Goal: Find specific page/section

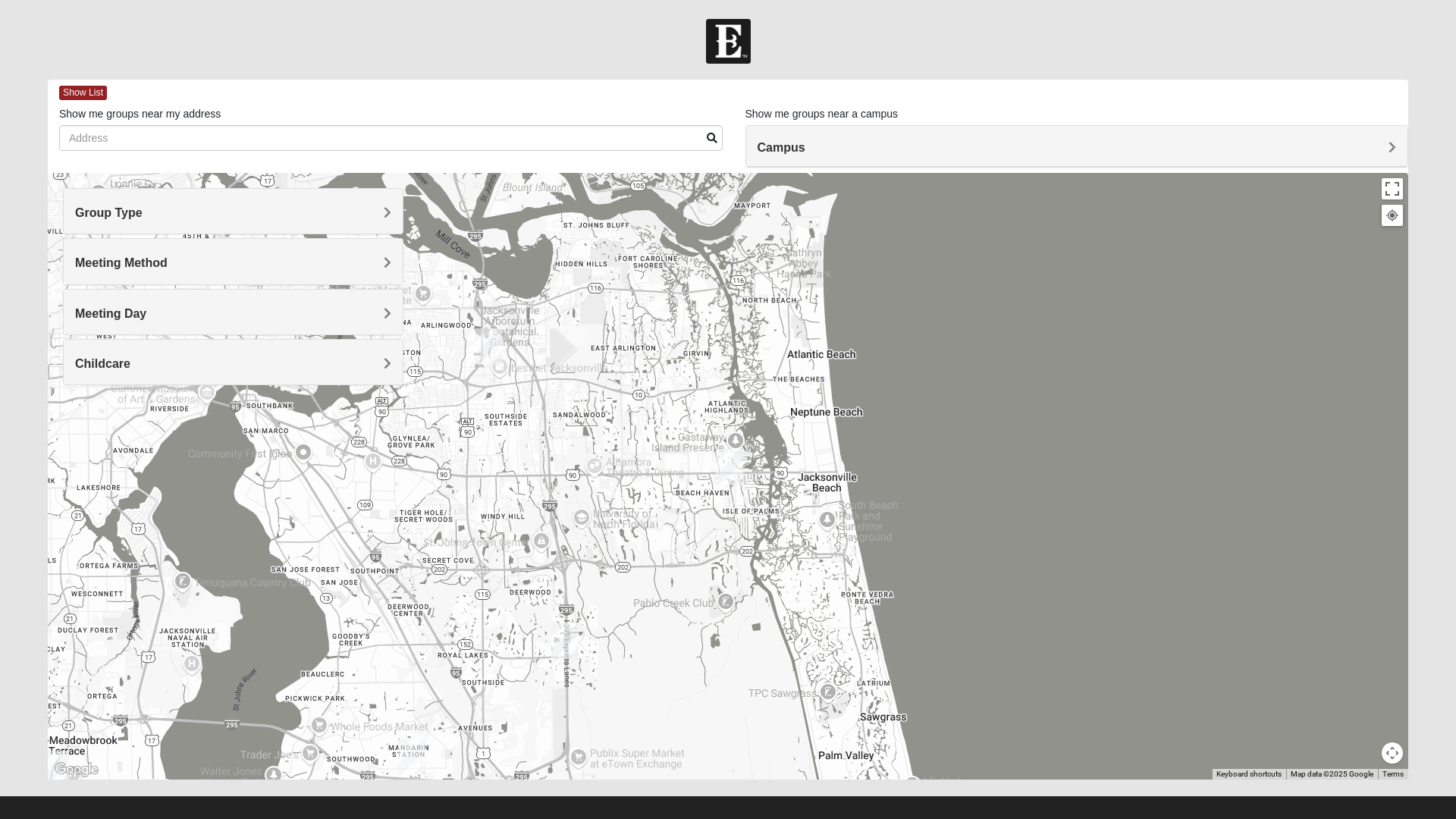
click at [121, 238] on div "Meeting Method In Person Virtual Hybrid" at bounding box center [233, 261] width 340 height 46
click at [128, 217] on span "Group Type" at bounding box center [108, 213] width 67 height 13
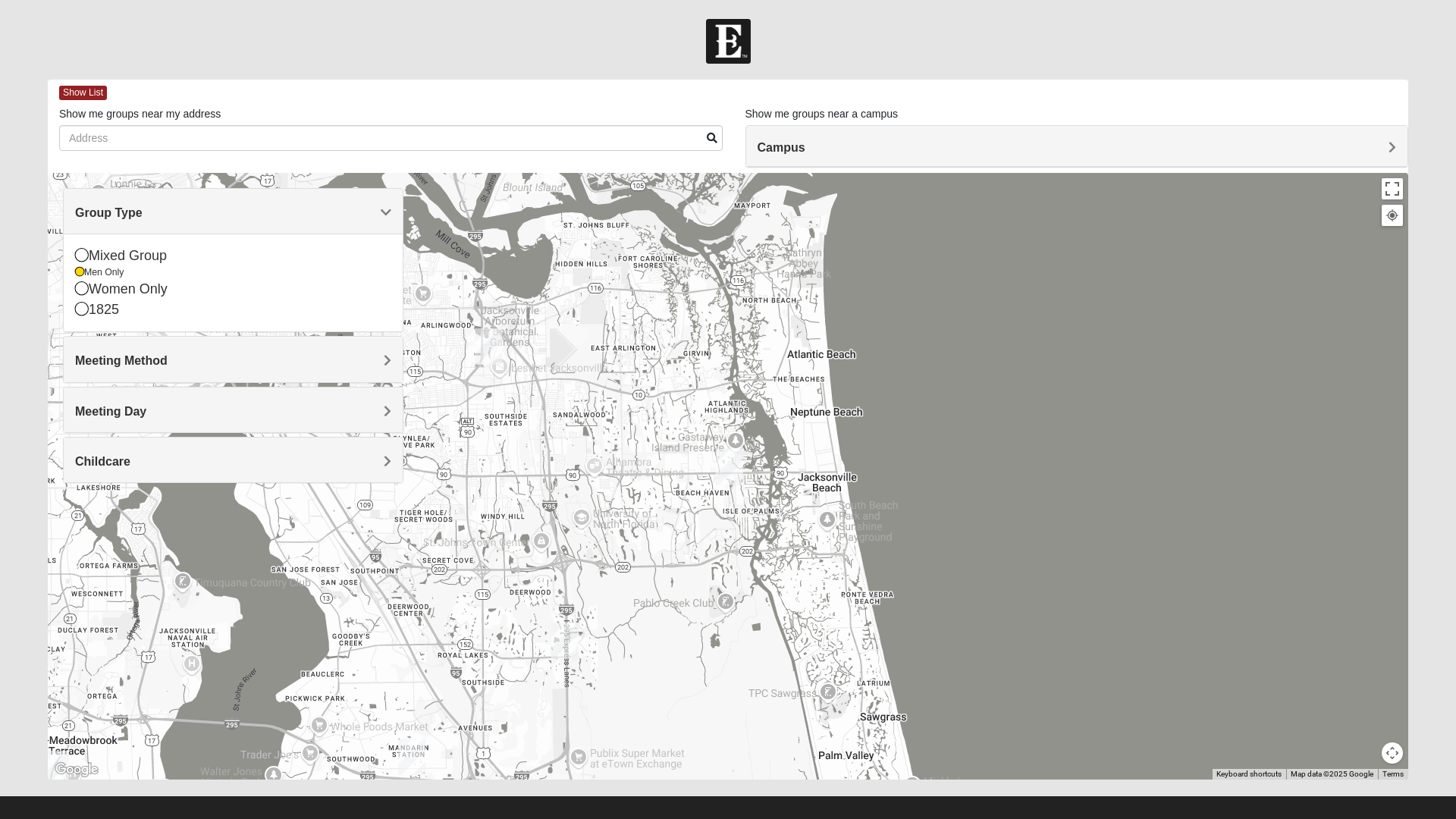
click at [84, 258] on icon at bounding box center [82, 255] width 14 height 14
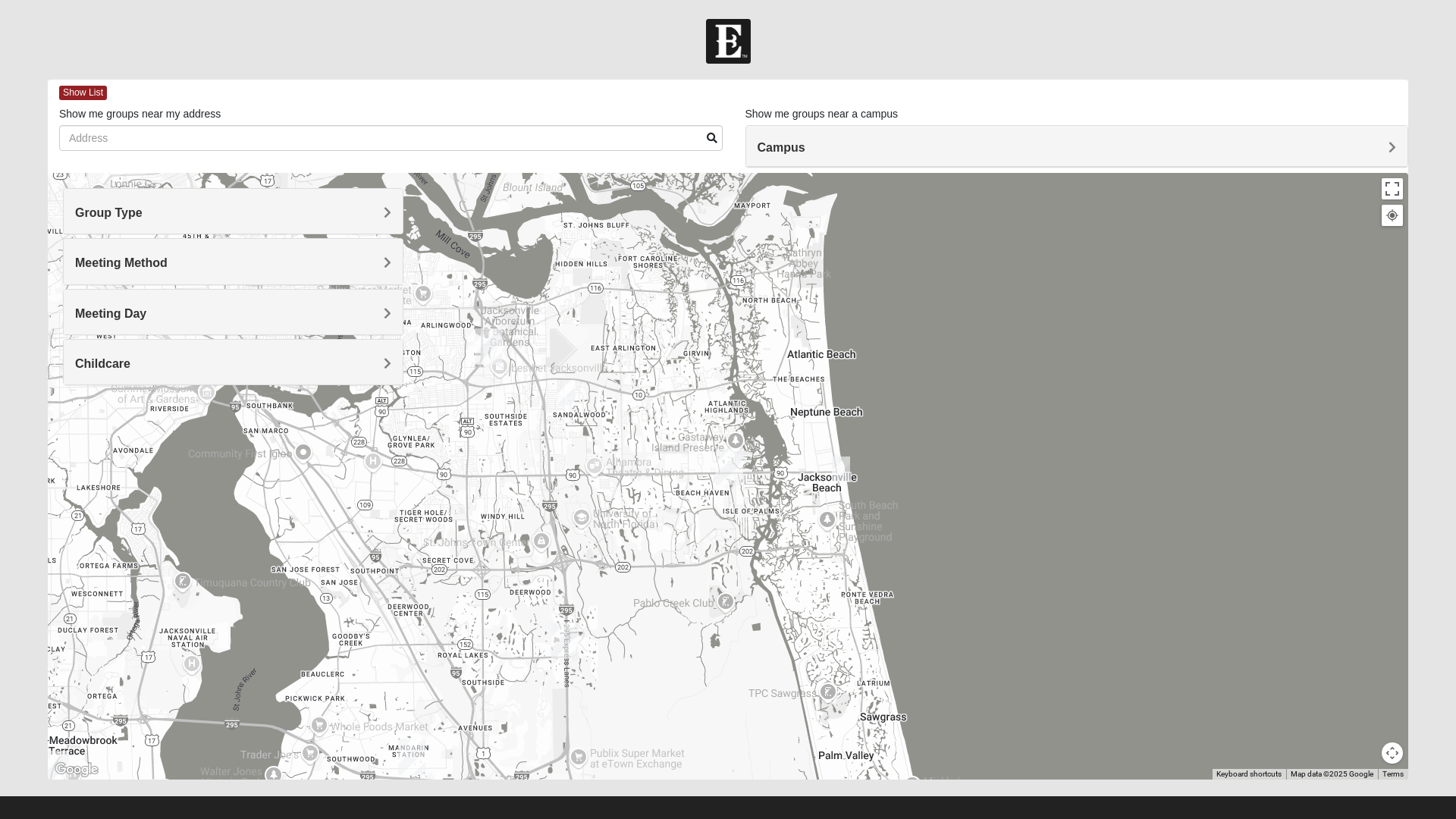
click at [432, 513] on div at bounding box center [728, 476] width 1360 height 606
click at [722, 460] on img "San Pablo" at bounding box center [729, 466] width 39 height 49
click at [76, 198] on div "Group Type" at bounding box center [233, 211] width 339 height 45
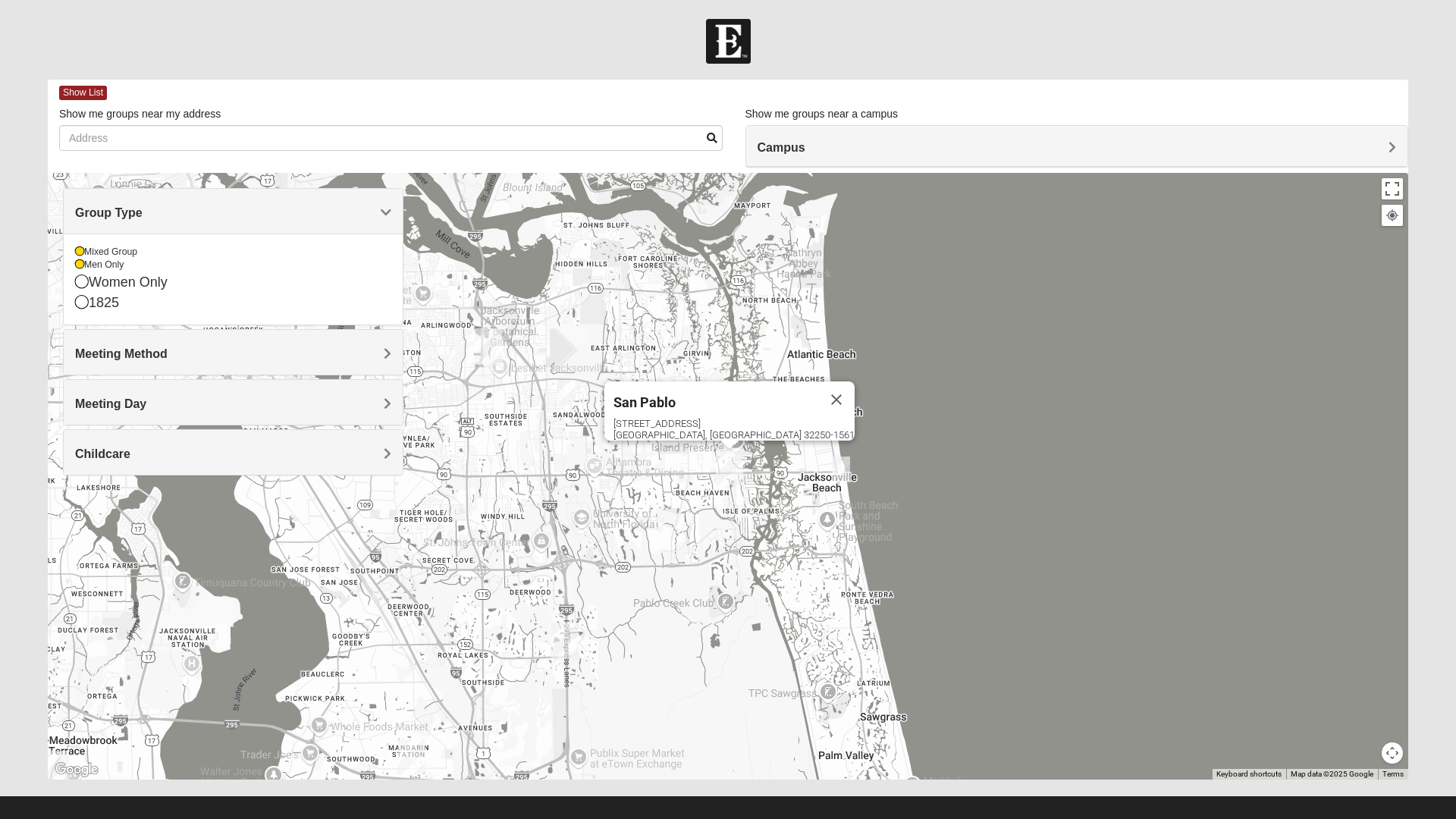
click at [80, 265] on icon at bounding box center [80, 264] width 9 height 9
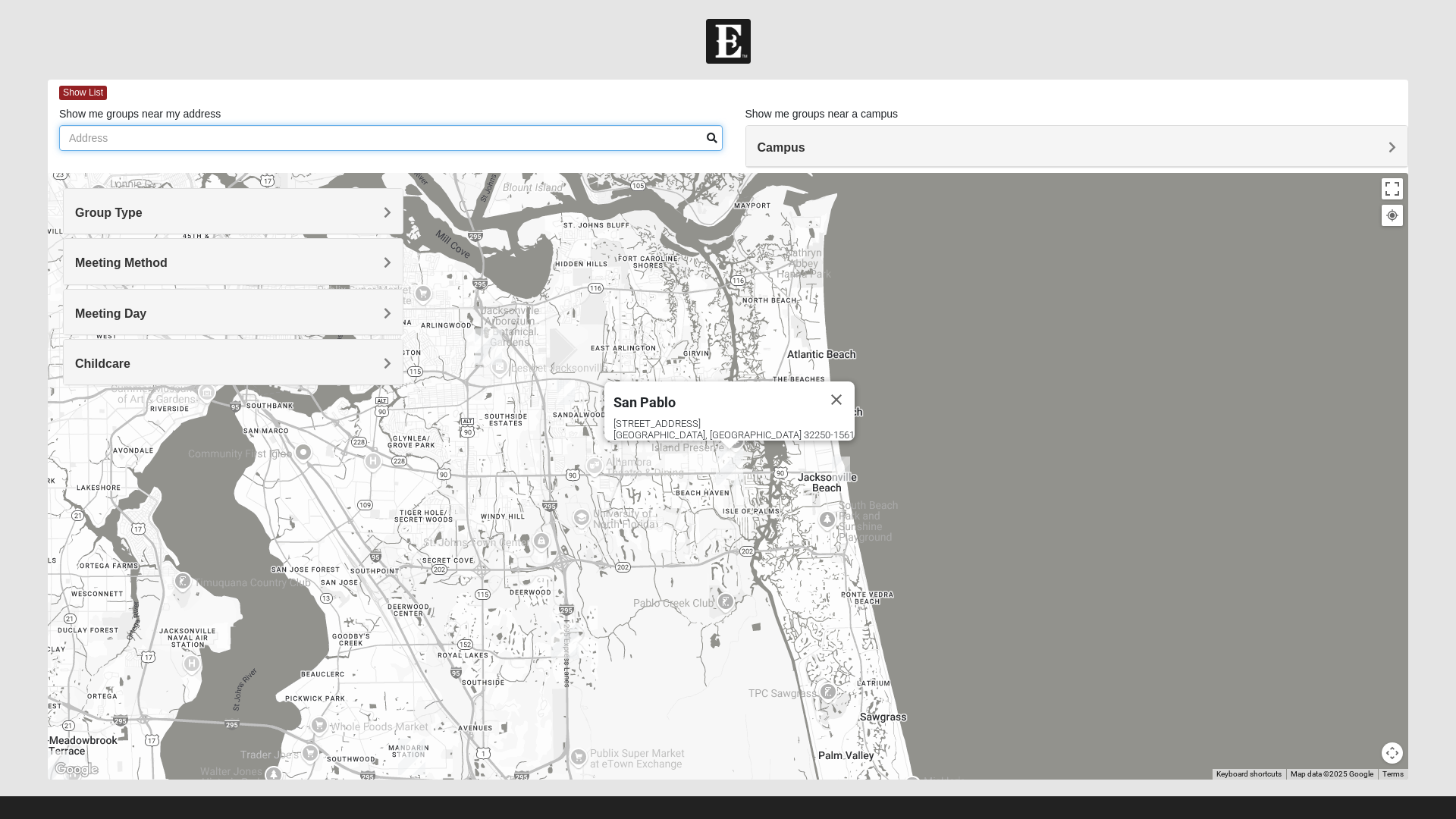
click at [109, 138] on input "Show me groups near my address" at bounding box center [391, 138] width 664 height 26
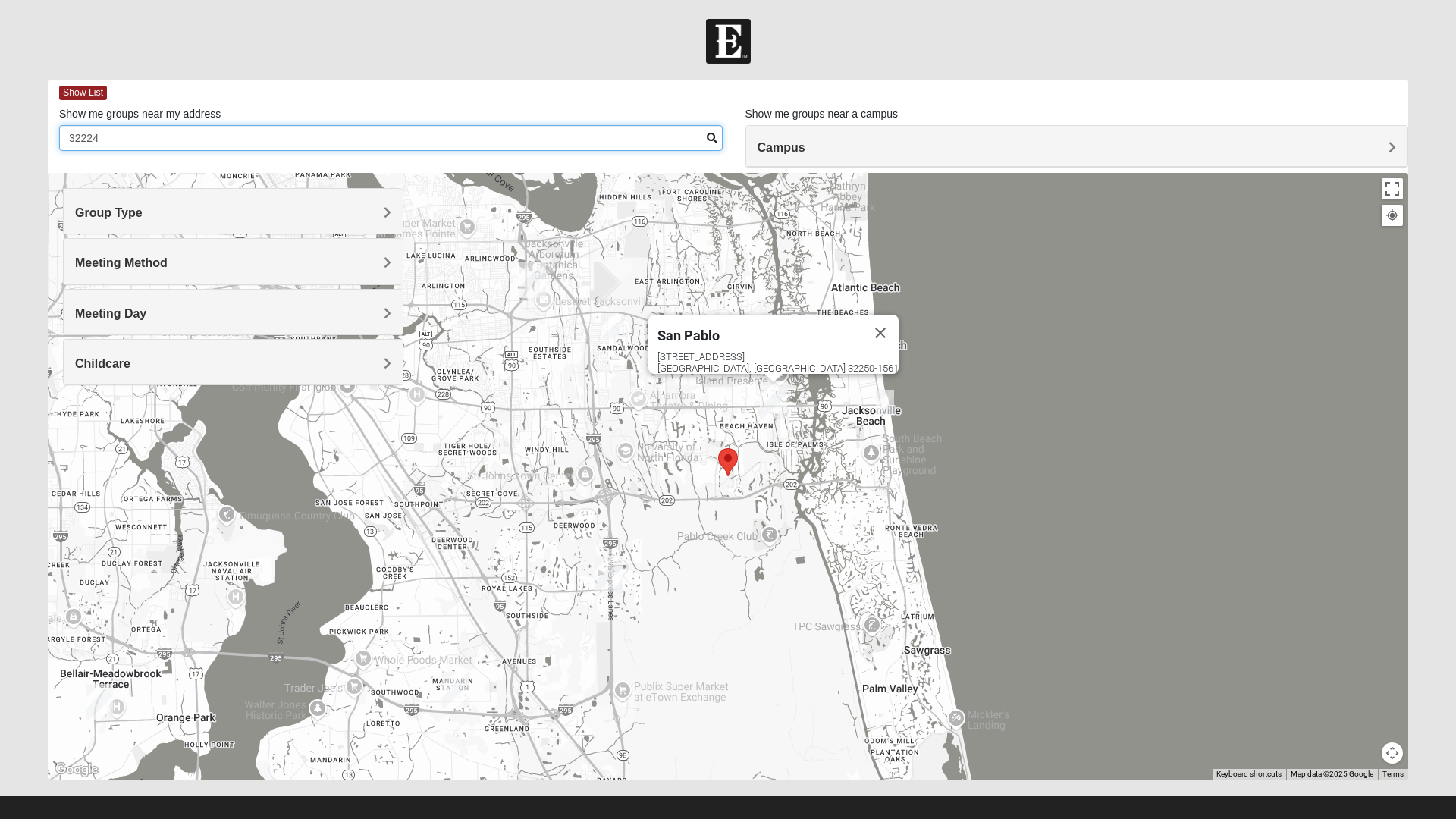
type input "32224"
click at [725, 456] on img "Selected Address" at bounding box center [727, 462] width 32 height 40
click at [732, 473] on img "Selected Address" at bounding box center [727, 462] width 32 height 40
click at [734, 469] on img "Selected Address" at bounding box center [727, 462] width 32 height 40
click at [732, 469] on img "Selected Address" at bounding box center [727, 462] width 32 height 40
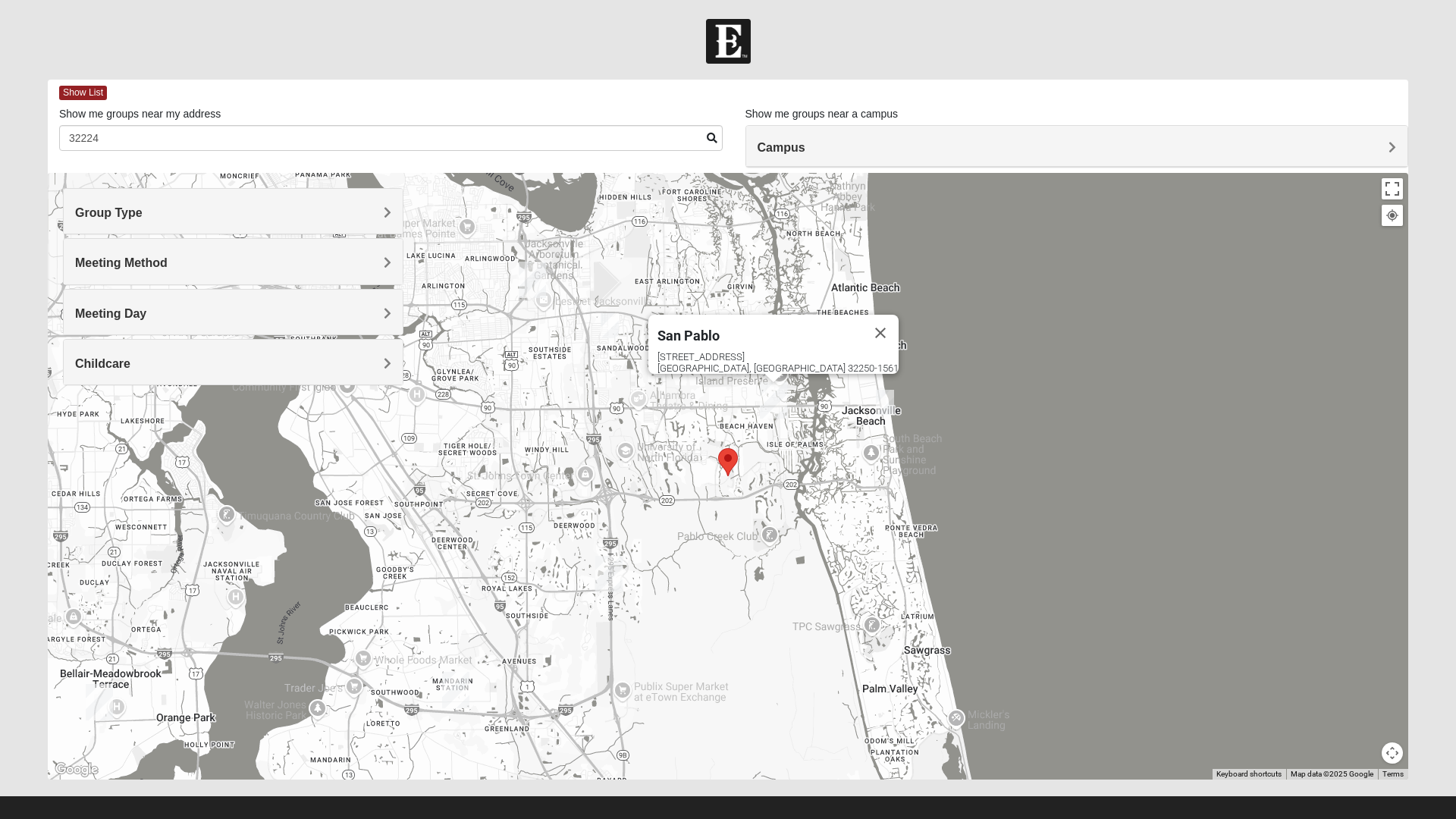
click at [733, 470] on img "Selected Address" at bounding box center [727, 462] width 32 height 40
click at [900, 152] on h4 "Campus" at bounding box center [1077, 147] width 639 height 15
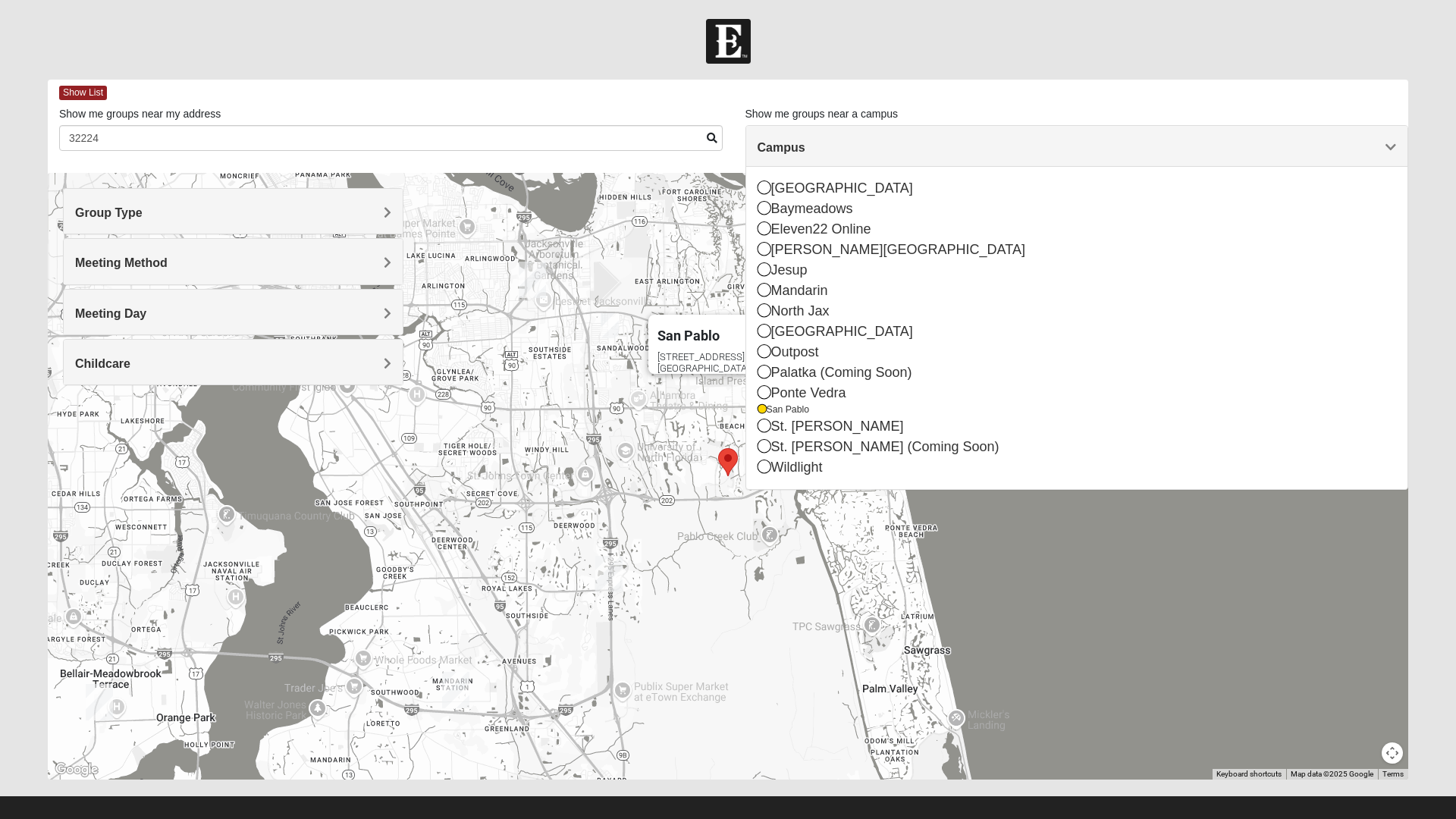
click at [805, 568] on div "[GEOGRAPHIC_DATA] [STREET_ADDRESS]" at bounding box center [728, 476] width 1360 height 606
click at [761, 410] on icon at bounding box center [762, 409] width 9 height 9
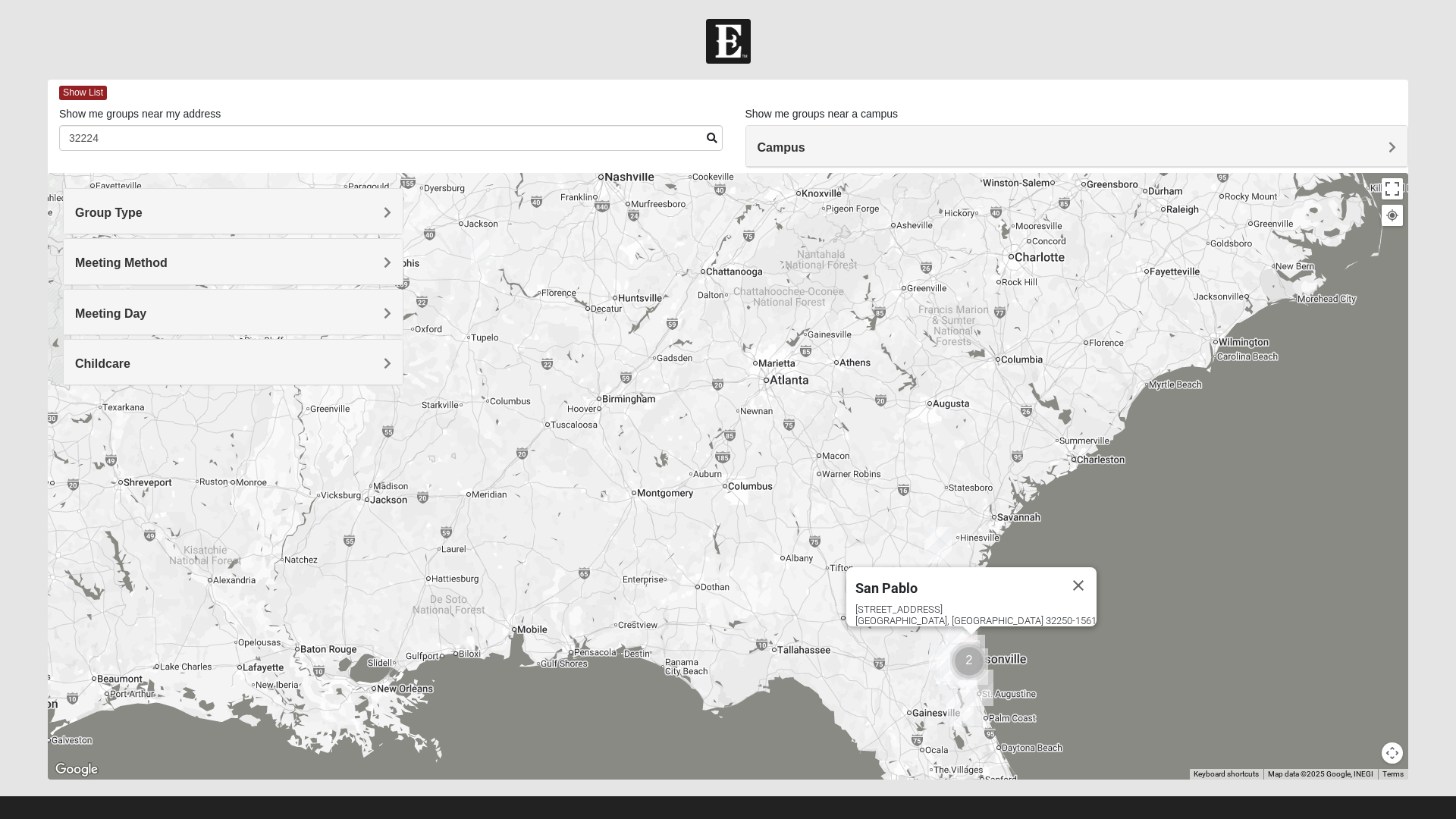
scroll to position [16, 0]
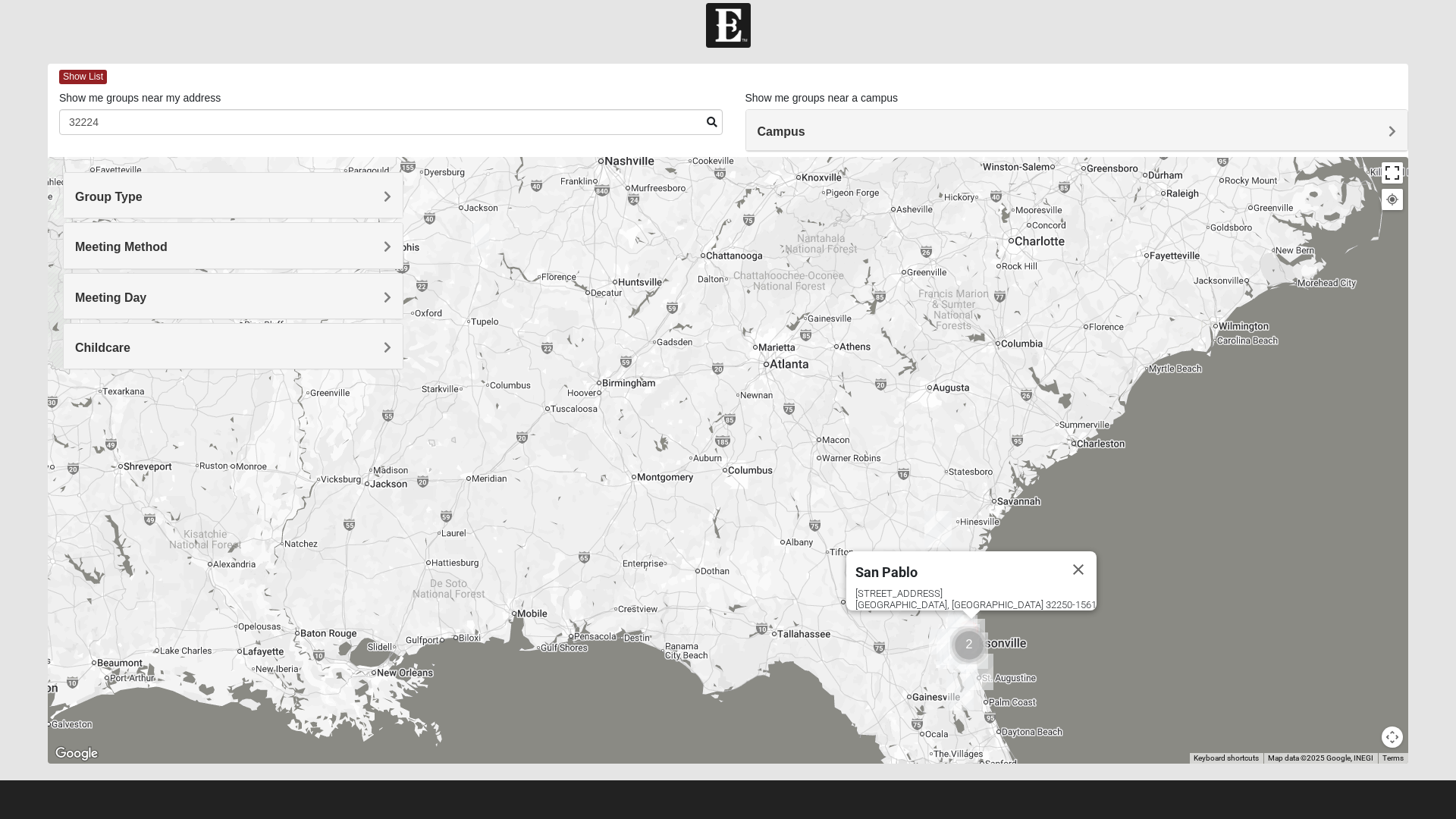
click at [1396, 179] on button "Toggle fullscreen view" at bounding box center [1392, 172] width 21 height 21
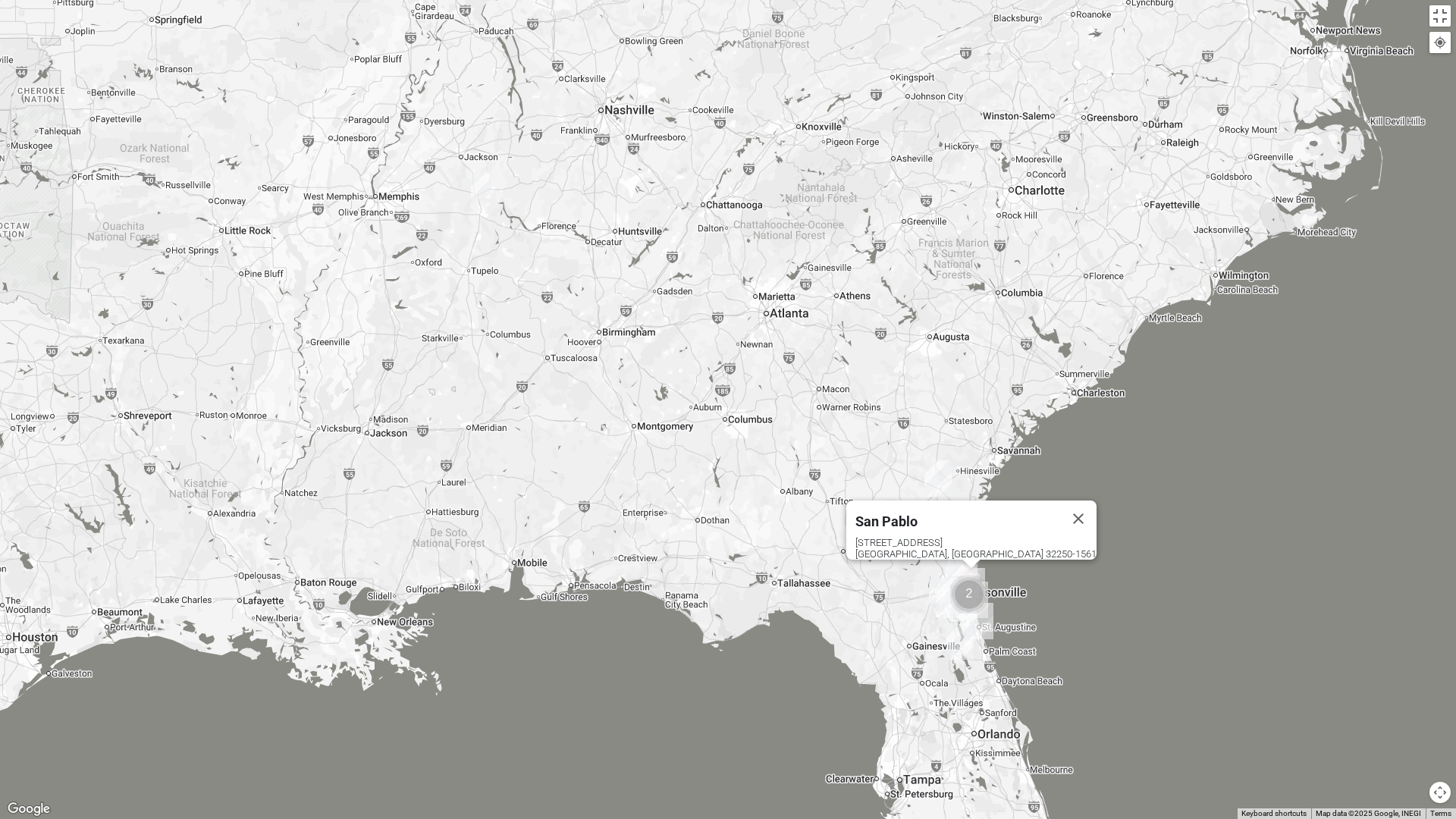
click at [1439, 790] on button "Map camera controls" at bounding box center [1440, 792] width 21 height 21
click at [1416, 739] on button "Zoom in" at bounding box center [1413, 739] width 21 height 21
click at [1412, 742] on button "Zoom in" at bounding box center [1413, 739] width 21 height 21
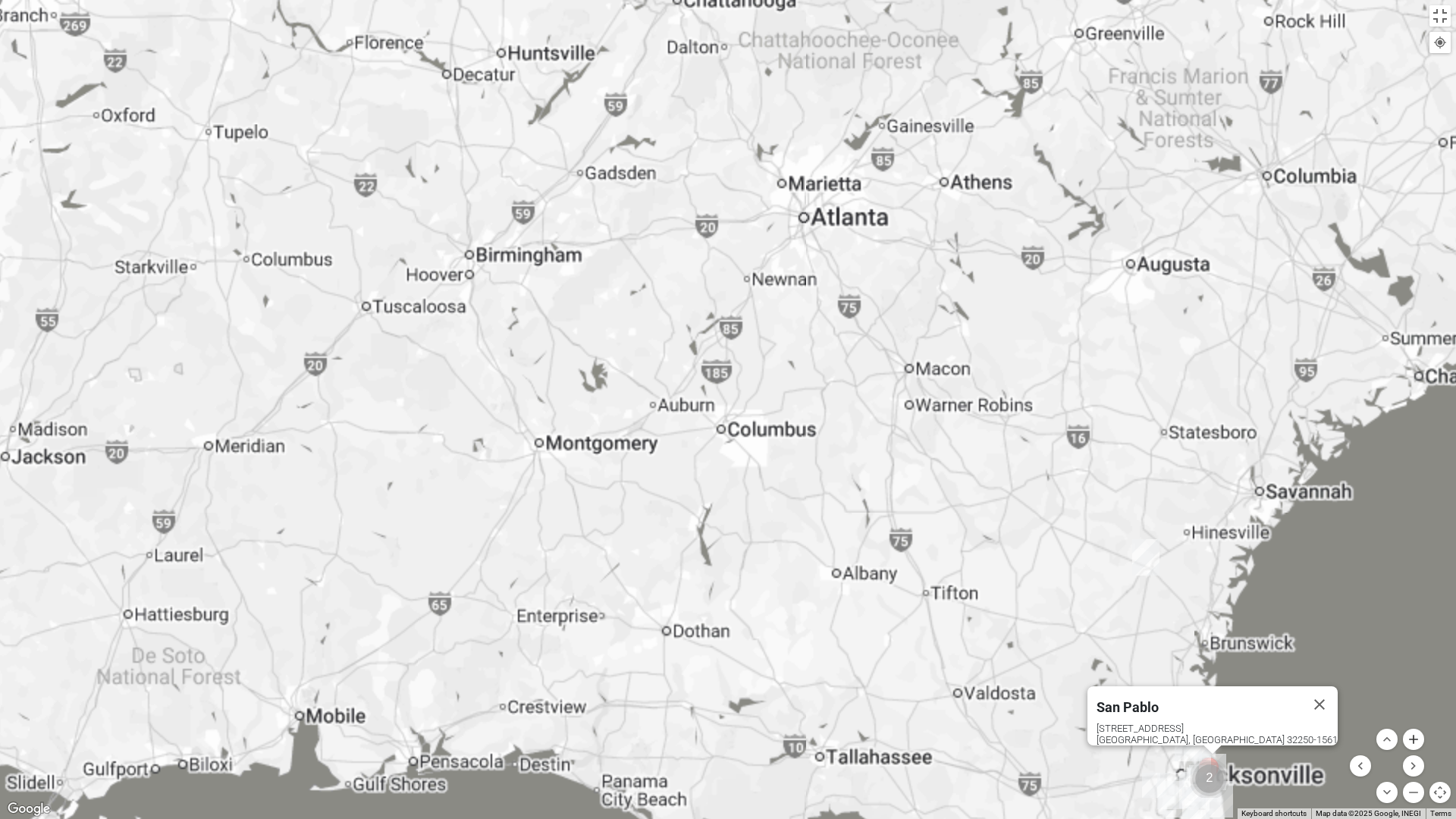
click at [1415, 740] on button "Zoom in" at bounding box center [1413, 739] width 21 height 21
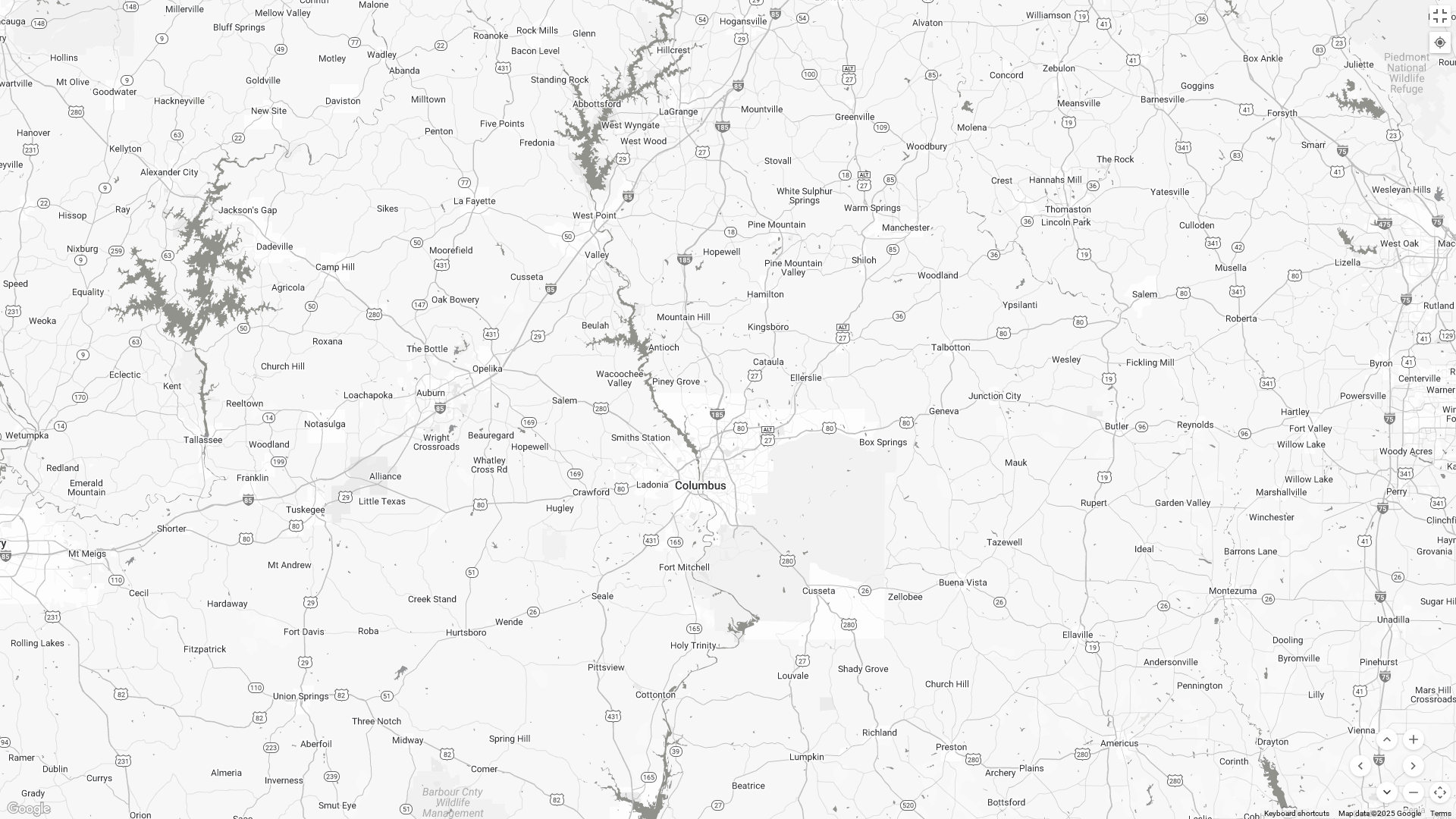
click at [1390, 796] on button "Move down" at bounding box center [1386, 792] width 21 height 21
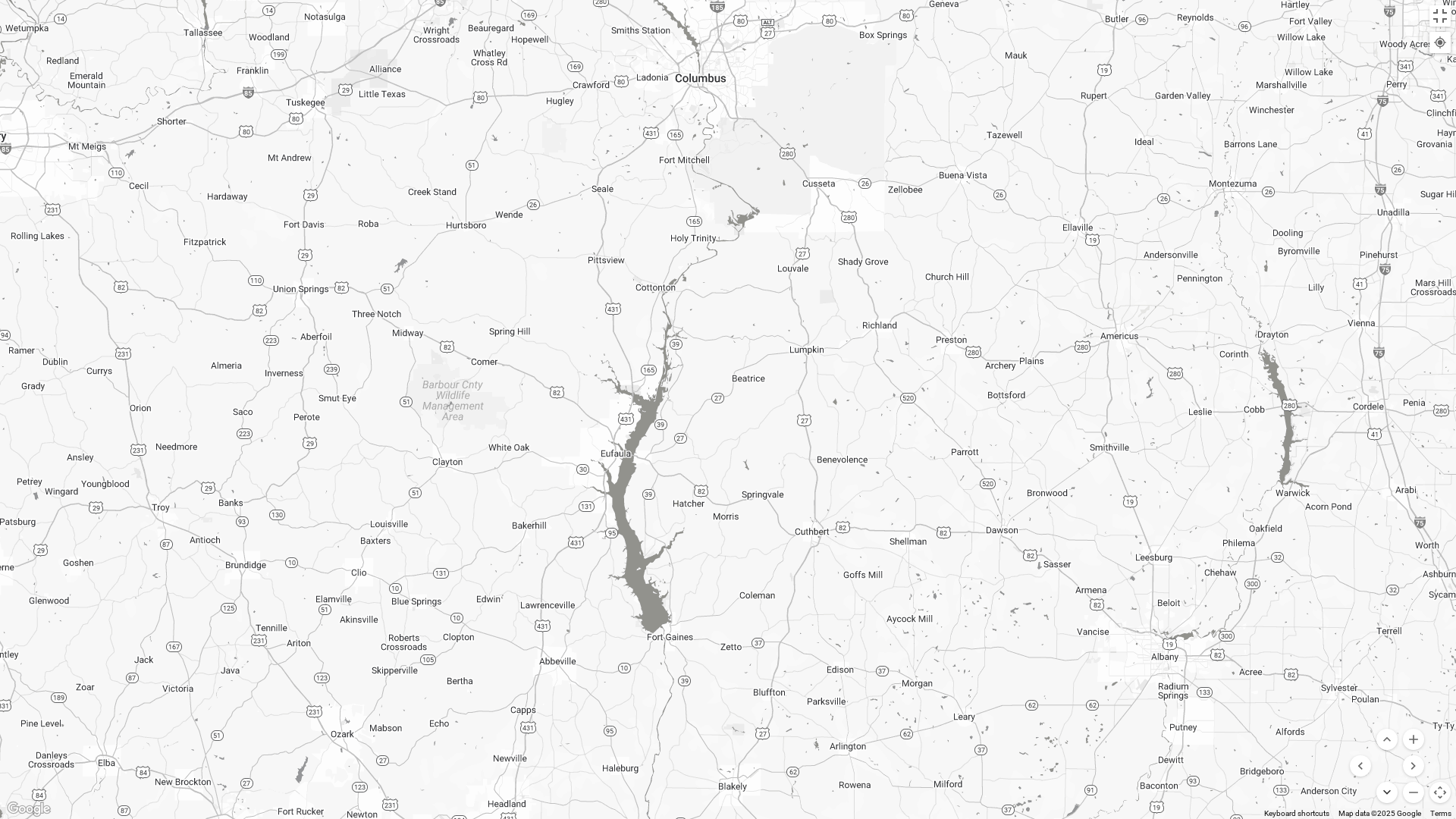
click at [1386, 789] on button "Move down" at bounding box center [1386, 792] width 21 height 21
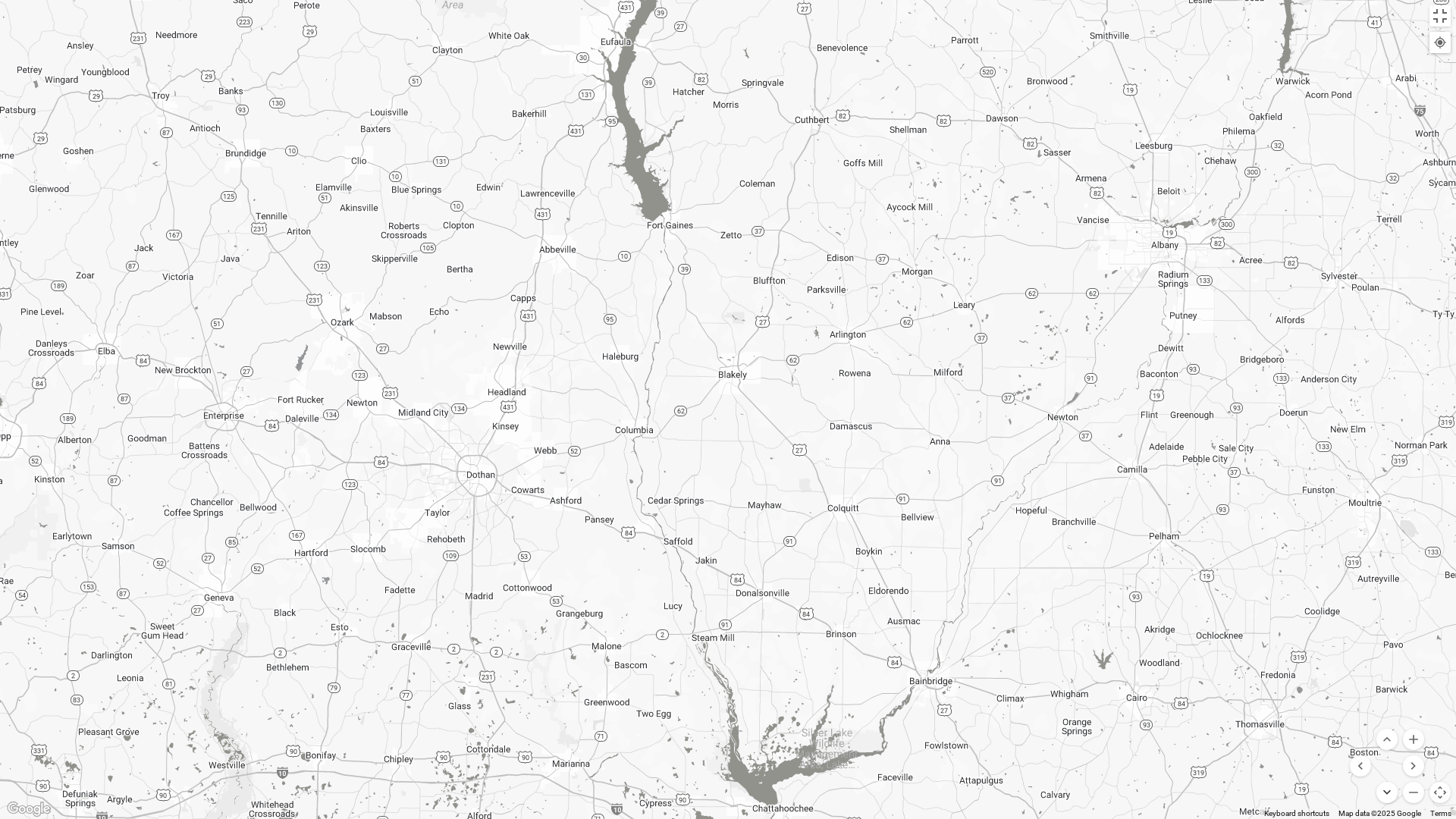
click at [1391, 794] on button "Move down" at bounding box center [1386, 792] width 21 height 21
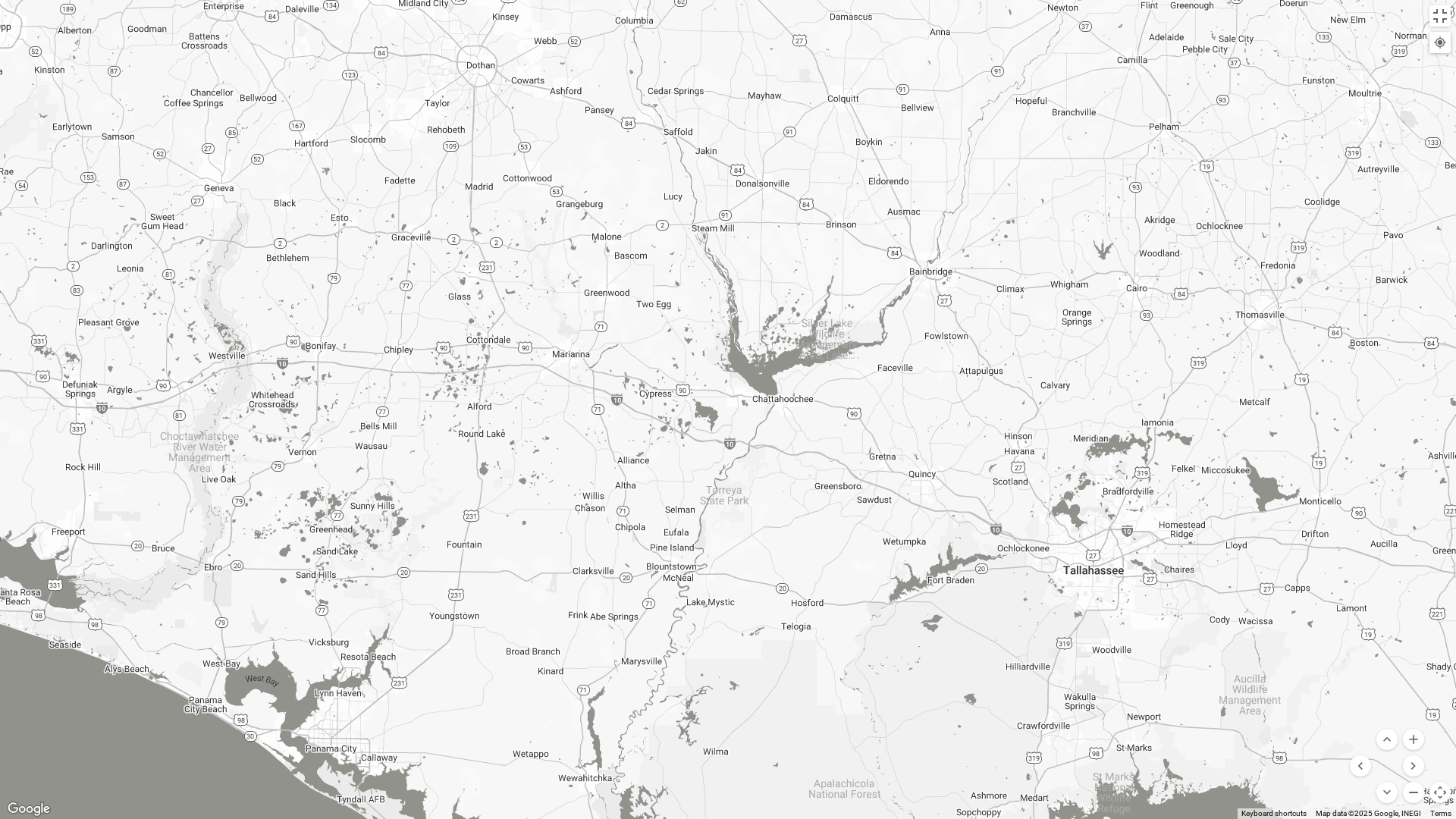
click at [1416, 797] on button "Zoom out" at bounding box center [1413, 792] width 21 height 21
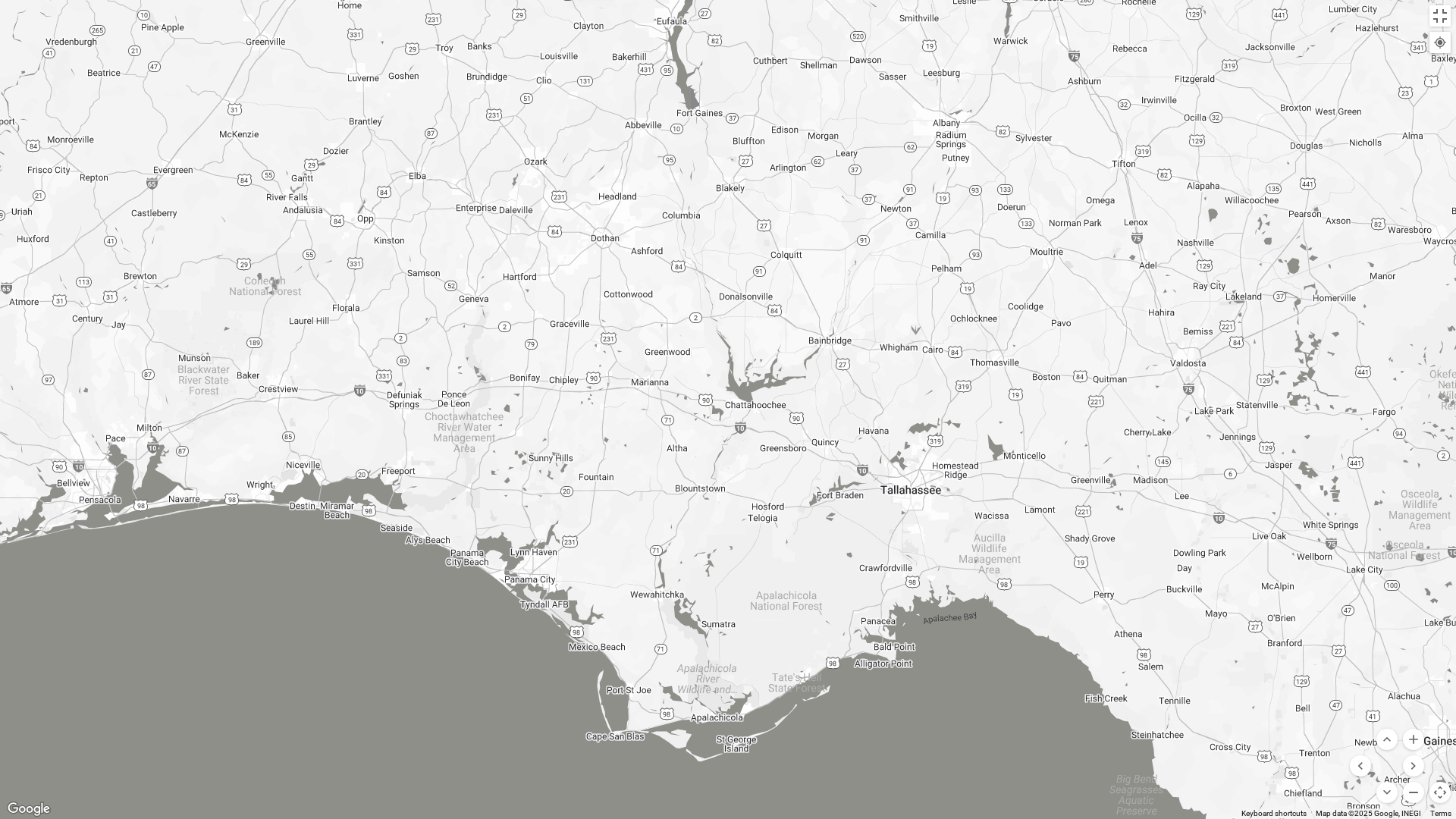
click at [1409, 796] on button "Zoom out" at bounding box center [1413, 792] width 21 height 21
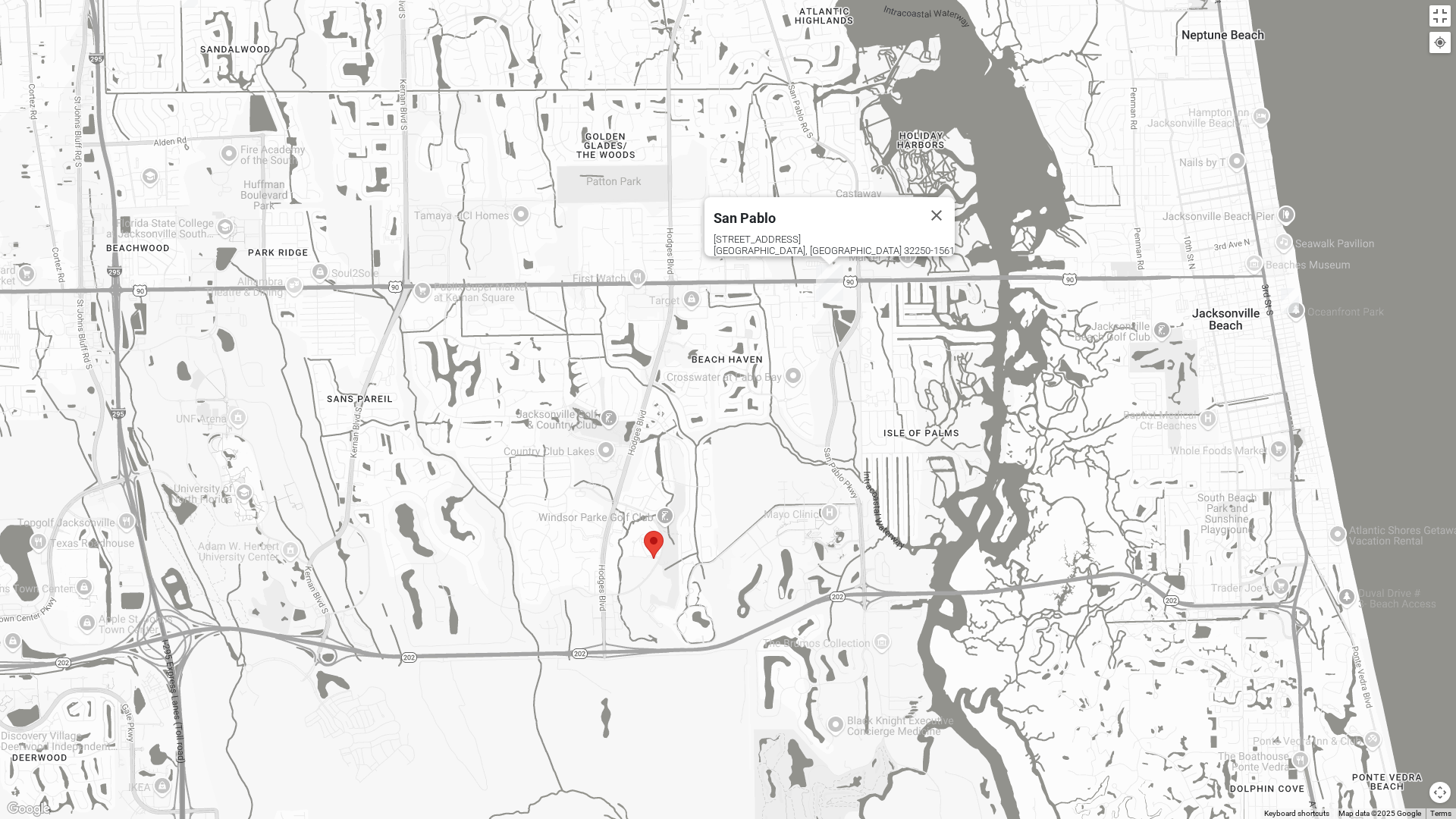
click at [655, 549] on img "Selected Address" at bounding box center [653, 544] width 32 height 40
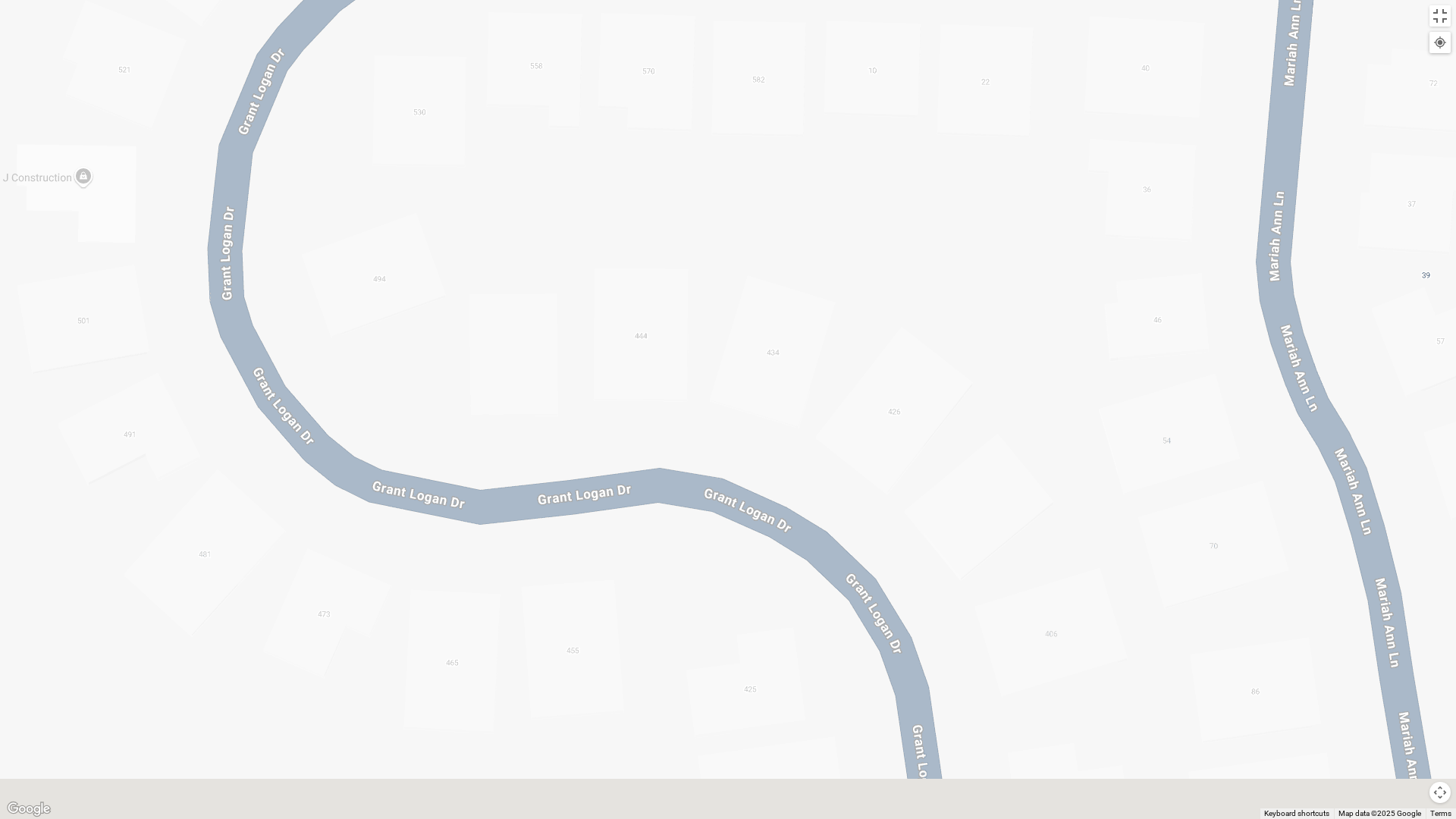
click at [157, 694] on div "[GEOGRAPHIC_DATA] [STREET_ADDRESS]" at bounding box center [728, 409] width 1456 height 819
